Goal: Information Seeking & Learning: Understand process/instructions

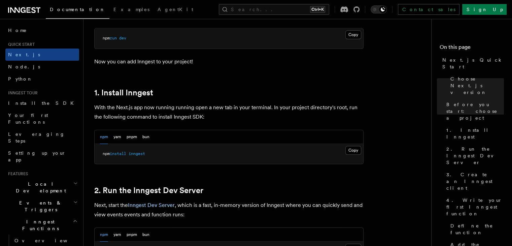
scroll to position [392, 0]
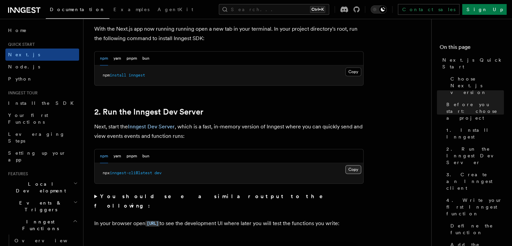
click at [351, 168] on button "Copy Copied" at bounding box center [353, 169] width 16 height 9
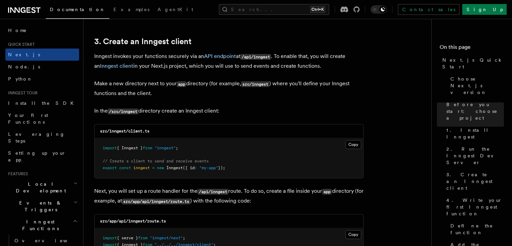
scroll to position [863, 0]
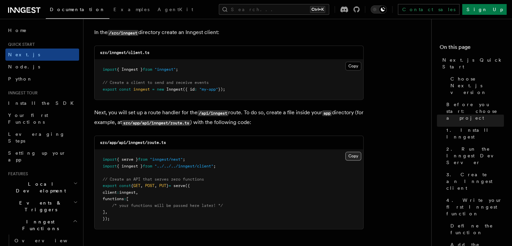
click at [357, 154] on button "Copy Copied" at bounding box center [353, 155] width 16 height 9
click at [353, 157] on button "Copy Copied" at bounding box center [353, 155] width 16 height 9
click at [353, 65] on button "Copy Copied" at bounding box center [353, 66] width 16 height 9
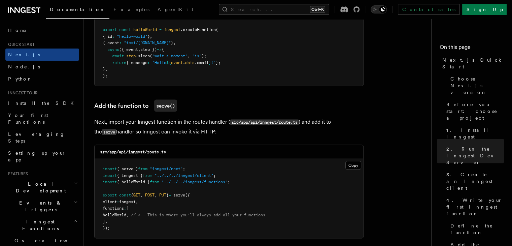
scroll to position [1178, 0]
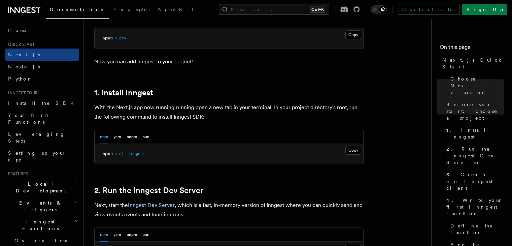
scroll to position [392, 0]
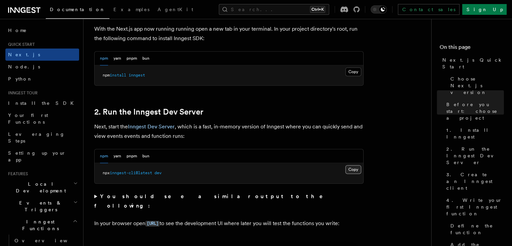
click at [350, 172] on button "Copy Copied" at bounding box center [353, 169] width 16 height 9
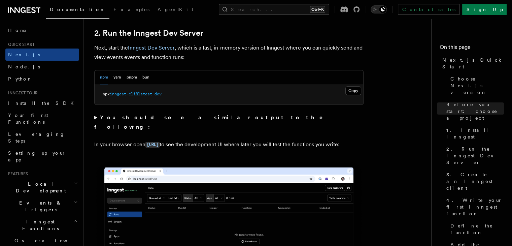
scroll to position [550, 0]
